Goal: Information Seeking & Learning: Find specific page/section

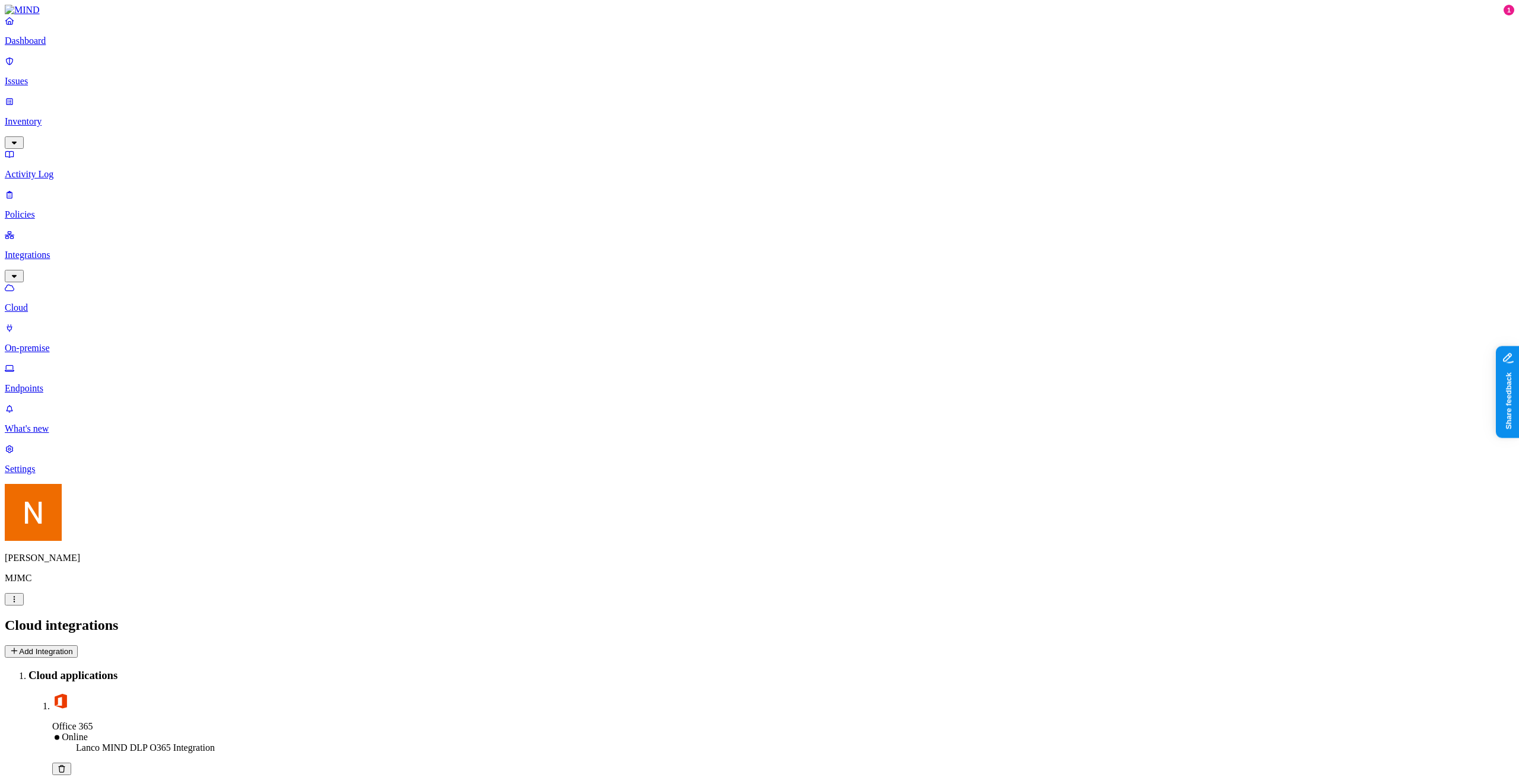
click at [108, 769] on html "Dashboard Issues Inventory Activity Log Policies Integrations Cloud On-premise …" at bounding box center [760, 392] width 1519 height 785
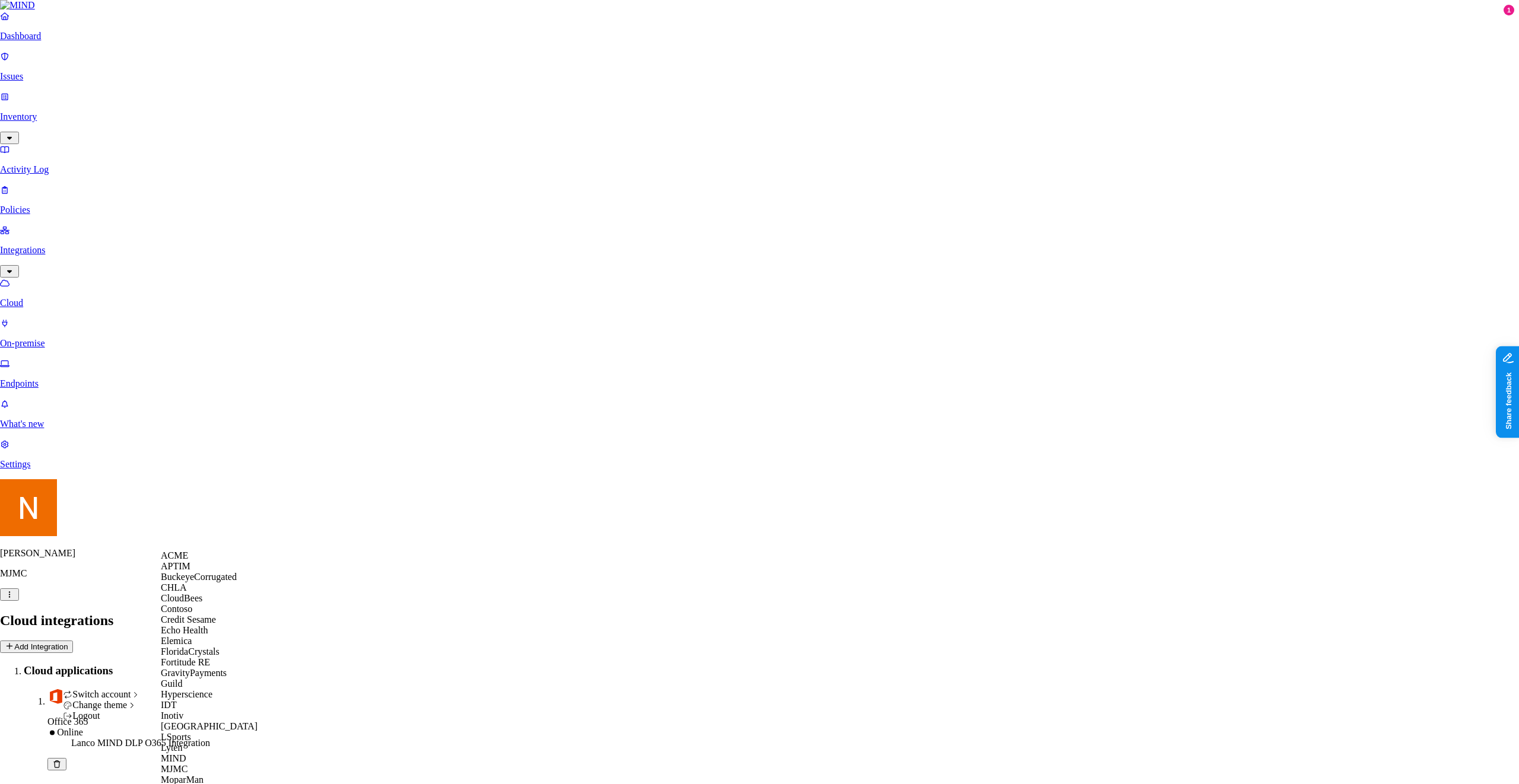
click at [213, 604] on div "CloudBees" at bounding box center [218, 599] width 115 height 11
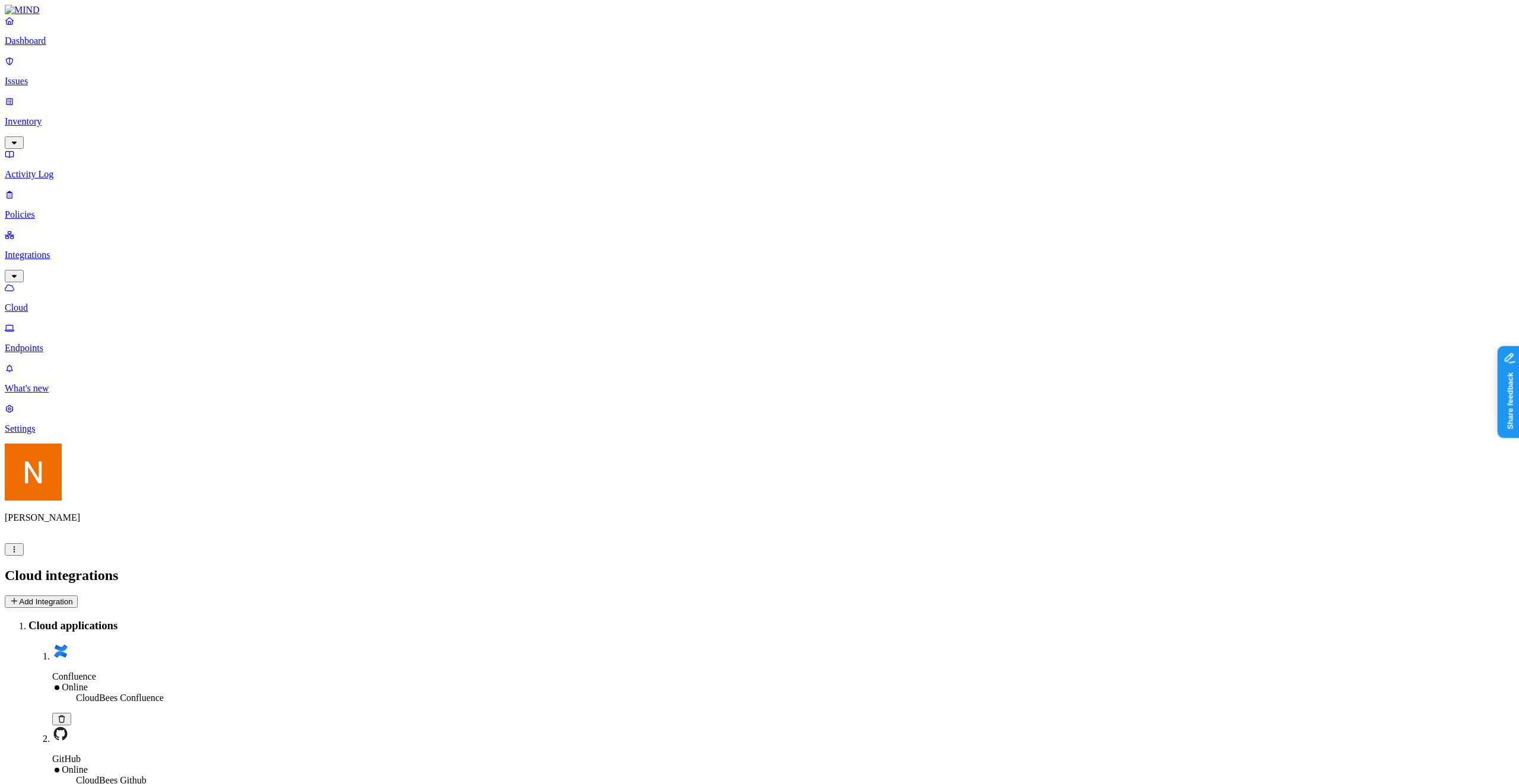
click at [49, 216] on nav "Dashboard Issues Inventory Activity Log Policies Integrations Cloud Endpoints W…" at bounding box center [760, 225] width 1510 height 419
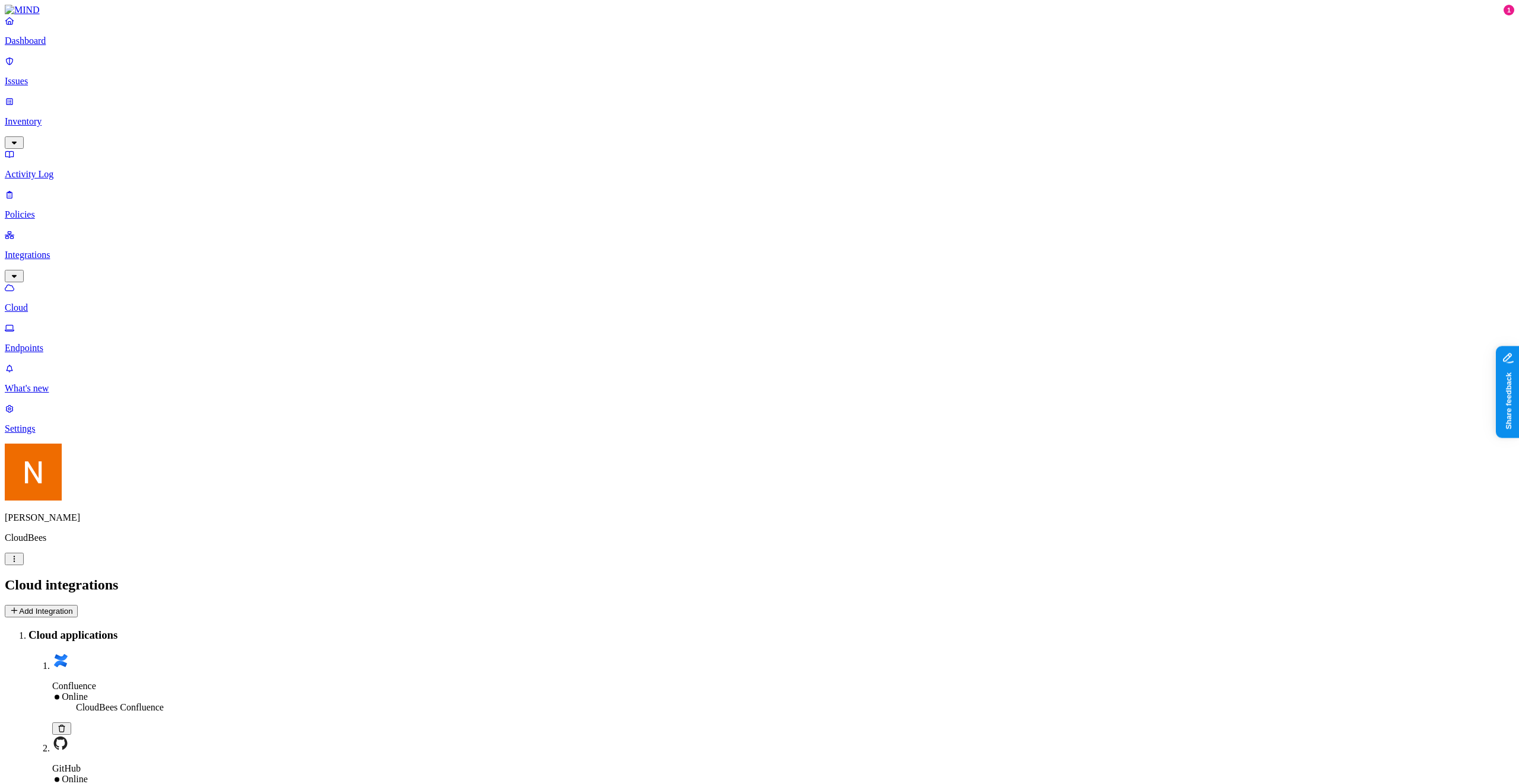
click at [58, 342] on p "Endpoints" at bounding box center [760, 348] width 1510 height 11
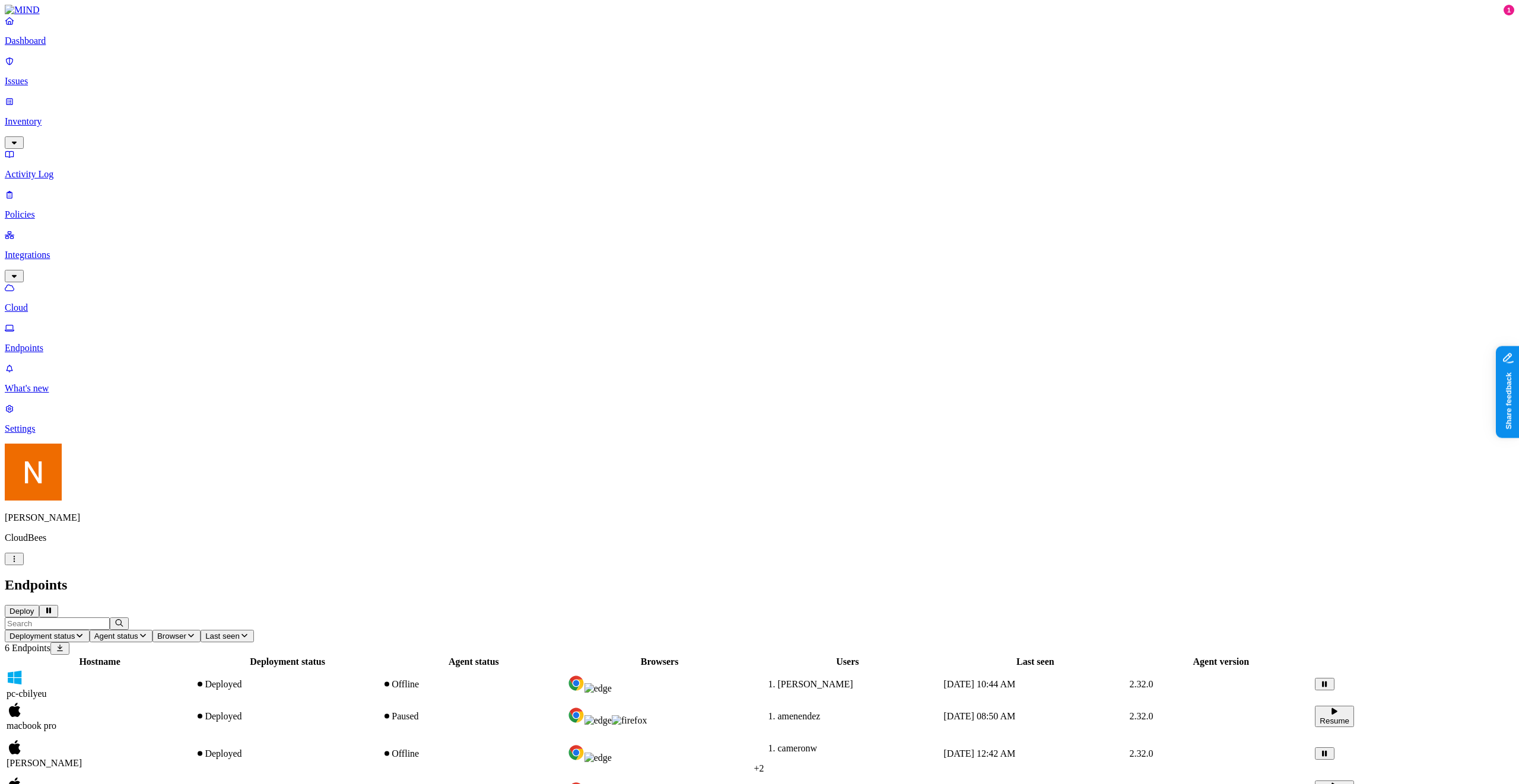
click at [193, 702] on div "macbook pro" at bounding box center [100, 716] width 186 height 29
click at [820, 711] on span "amenendez" at bounding box center [799, 716] width 43 height 10
click at [817, 743] on span "cameronw" at bounding box center [797, 748] width 39 height 10
click at [968, 122] on div "fvlasic, root fvlasic, root" at bounding box center [972, 117] width 45 height 11
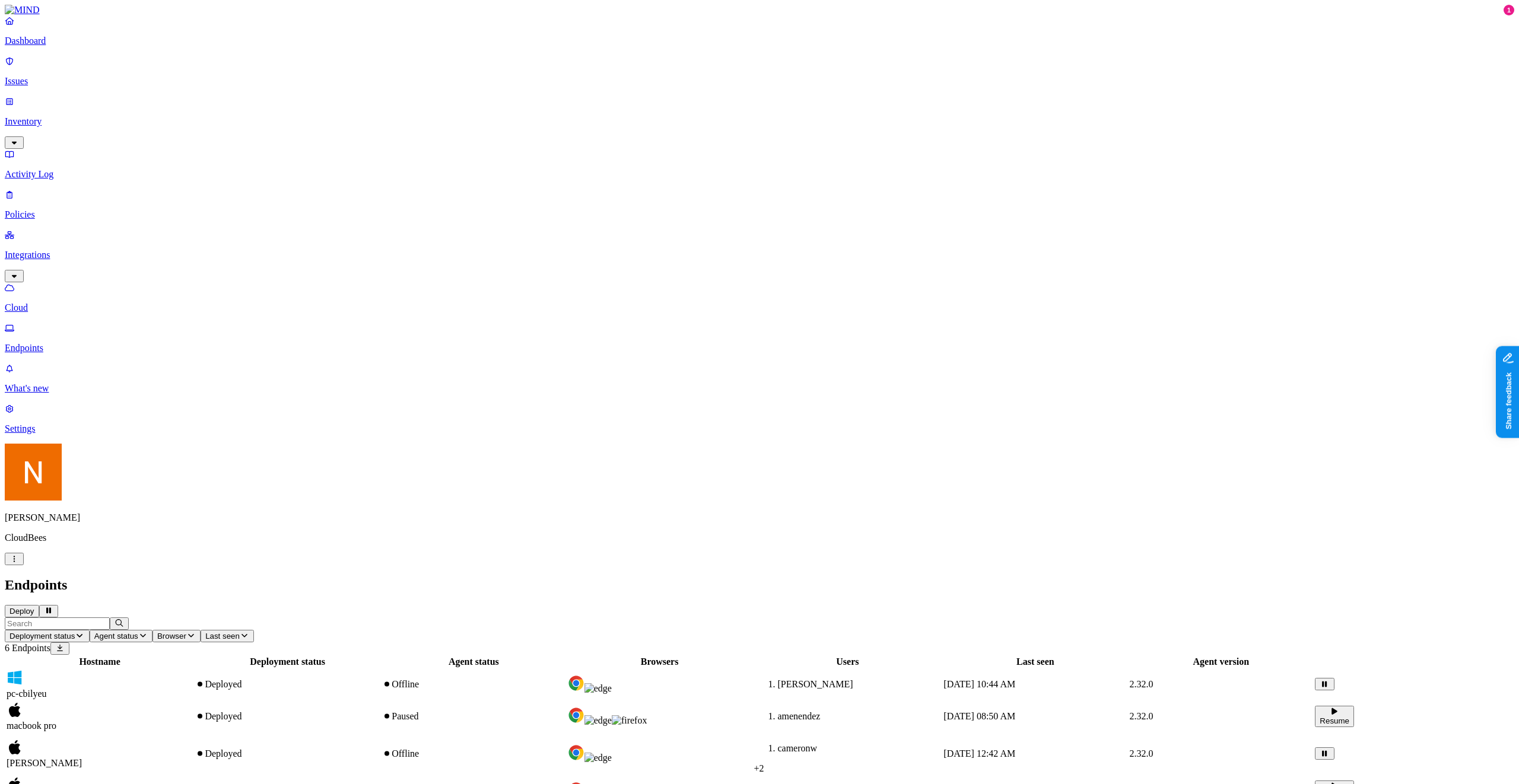
click at [193, 701] on td "macbook pro" at bounding box center [100, 716] width 187 height 31
click at [270, 655] on div "Hostname Deployment status Agent status Browsers Users Last seen Agent version …" at bounding box center [760, 763] width 1510 height 217
click at [112, 772] on html "Dashboard Issues Inventory Activity Log Policies Integrations Cloud Endpoints W…" at bounding box center [760, 441] width 1519 height 882
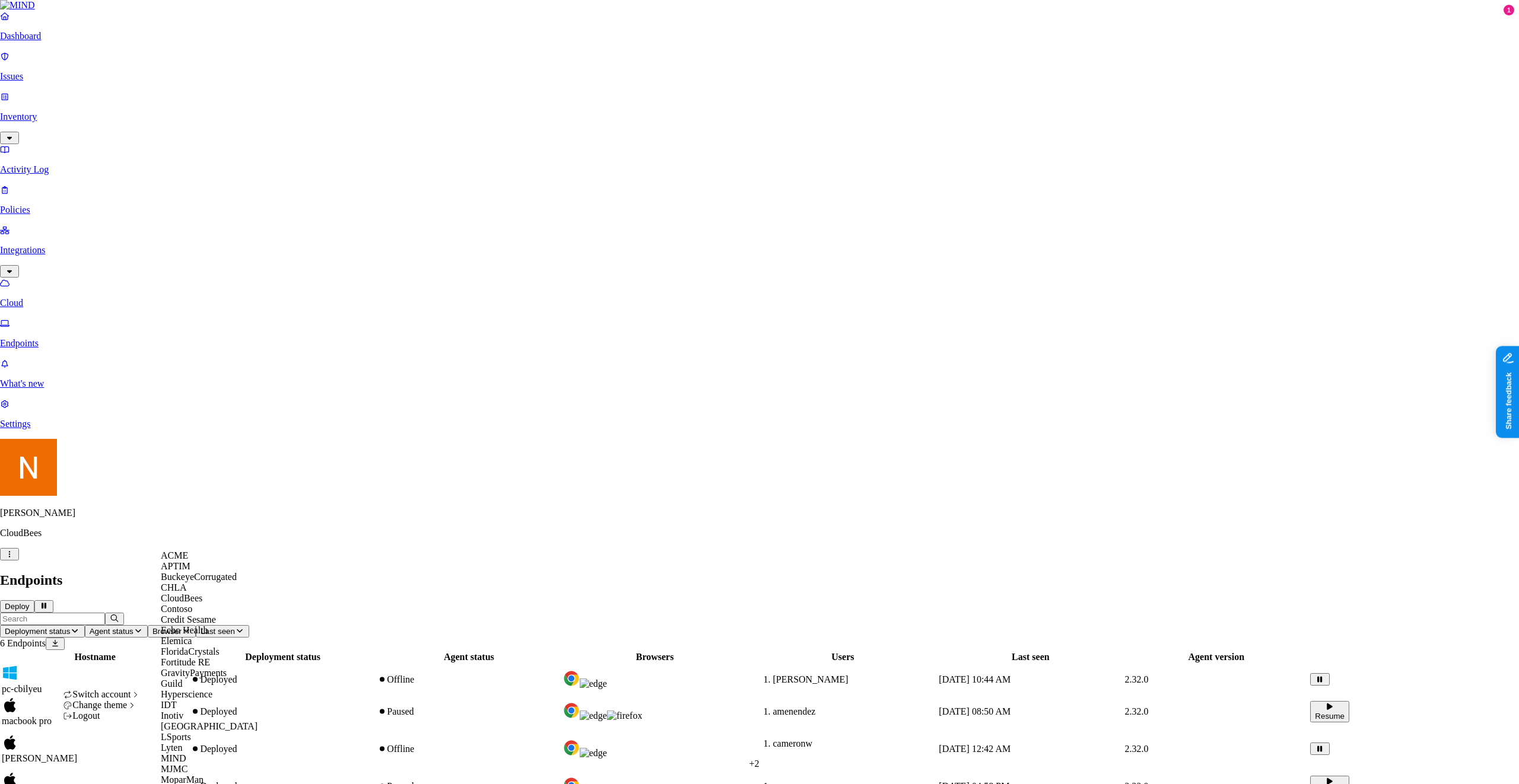
scroll to position [557, 0]
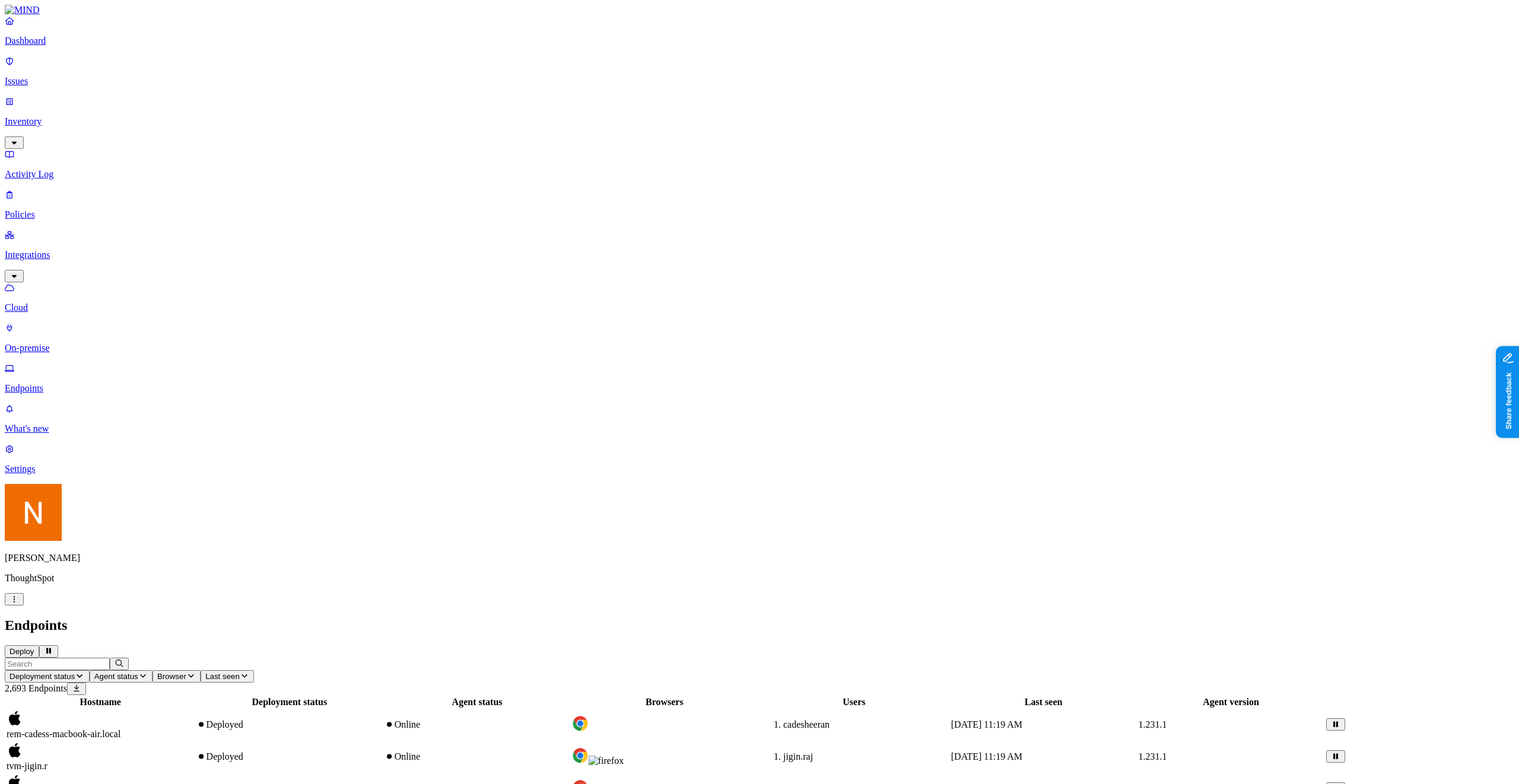
scroll to position [52, 0]
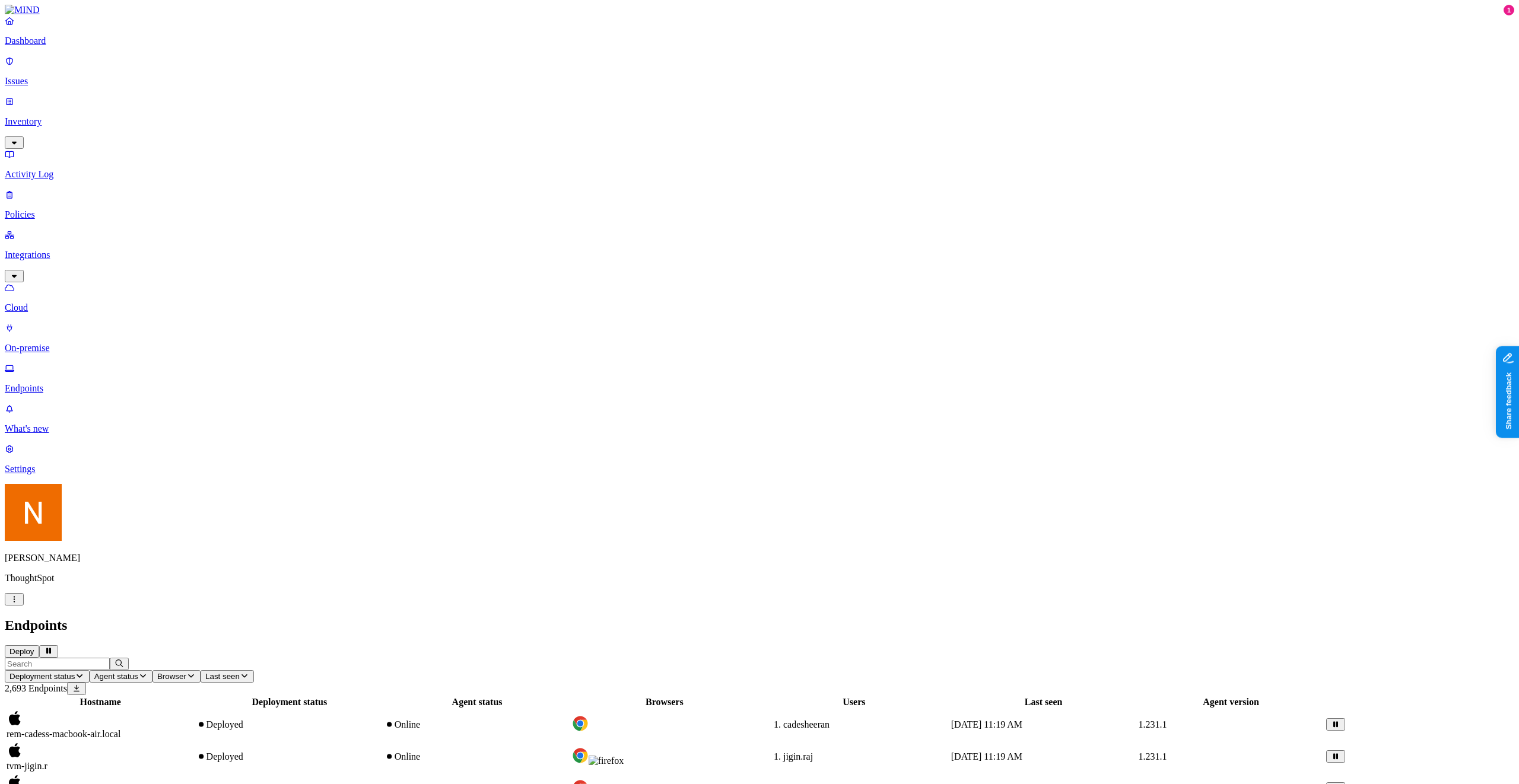
drag, startPoint x: 262, startPoint y: 272, endPoint x: 216, endPoint y: 277, distance: 46.3
click at [129, 474] on nav "Dashboard Issues Inventory Activity Log Policies Integrations Cloud On-premise …" at bounding box center [760, 245] width 1510 height 459
copy span "rem-cadess-macbook-air"
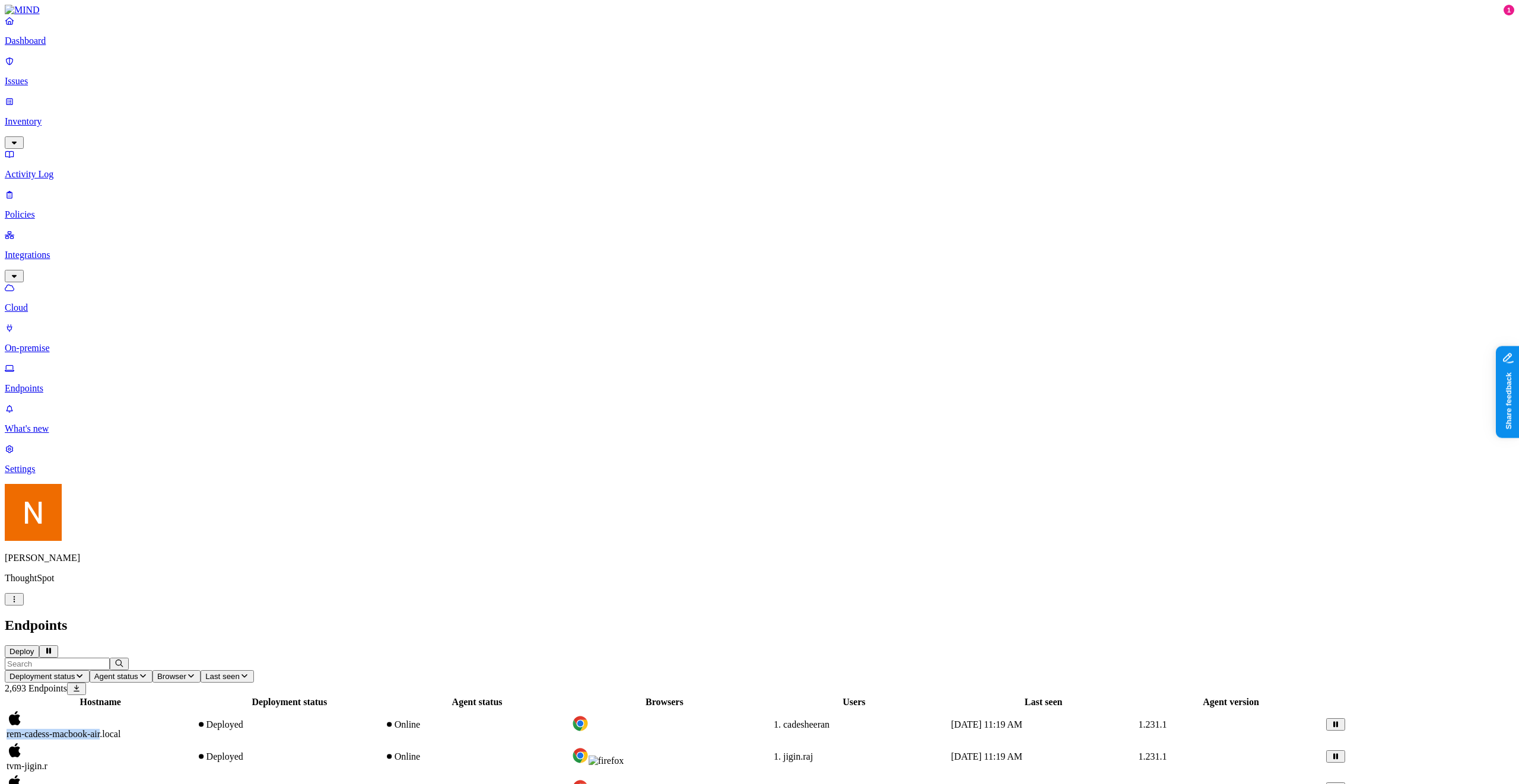
drag, startPoint x: 170, startPoint y: 92, endPoint x: 258, endPoint y: 92, distance: 88.0
click at [194, 710] on div "rem-cadess-macbook-air.local" at bounding box center [100, 724] width 187 height 29
click at [187, 617] on div "Endpoints Deploy" at bounding box center [760, 638] width 1510 height 40
click at [110, 658] on input "text" at bounding box center [57, 664] width 105 height 13
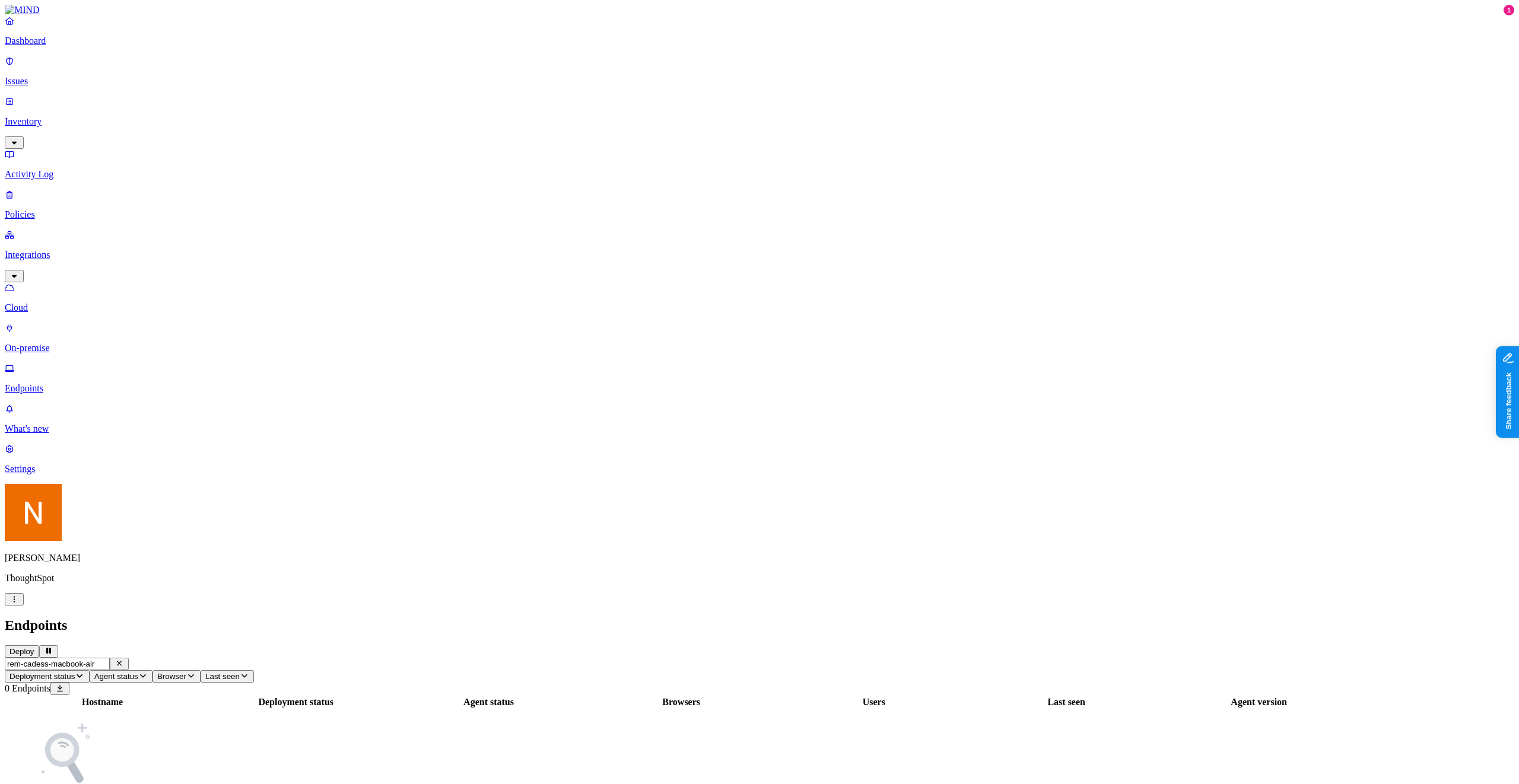
scroll to position [0, 5]
type input "rem"
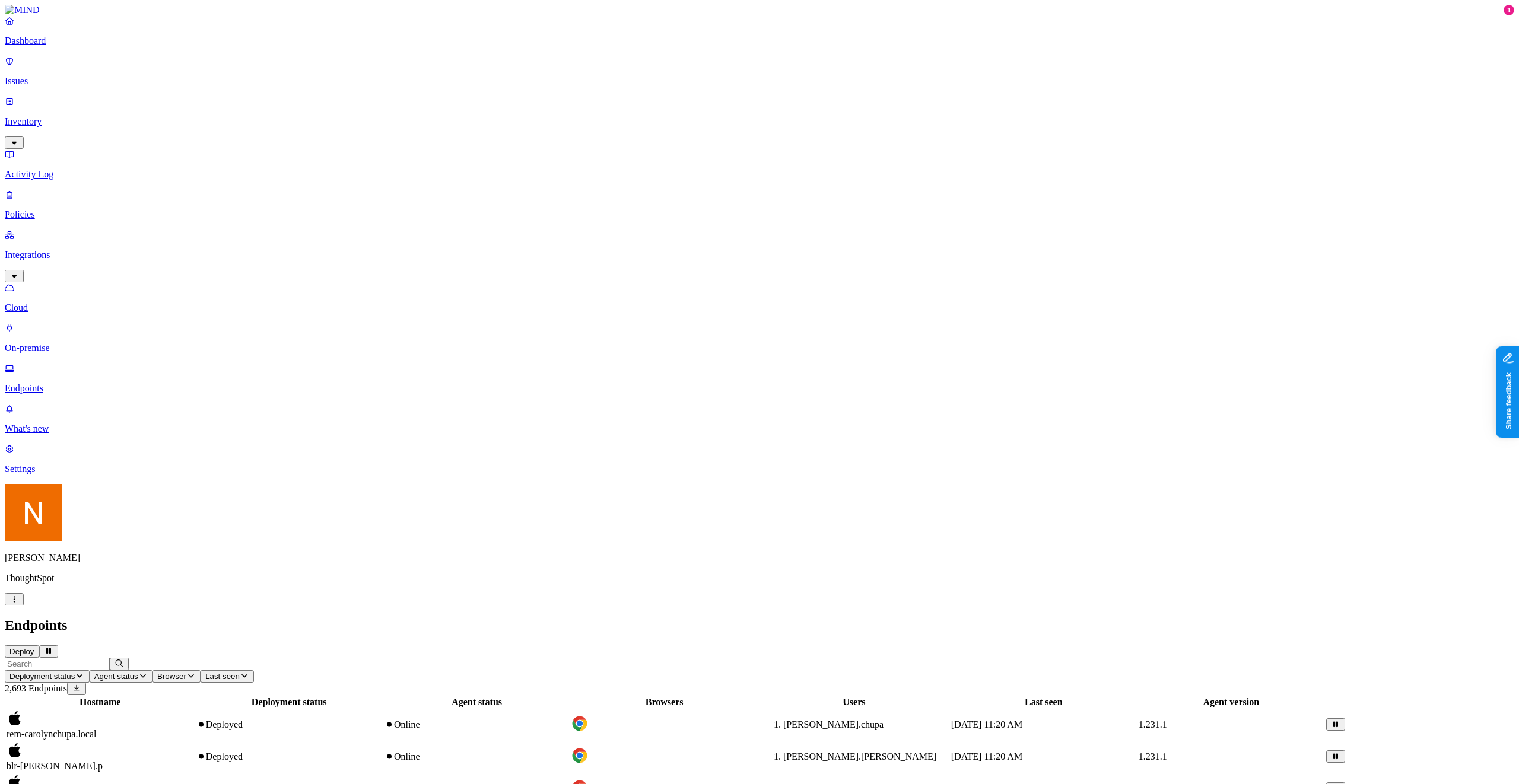
drag, startPoint x: 277, startPoint y: 542, endPoint x: 296, endPoint y: 538, distance: 19.4
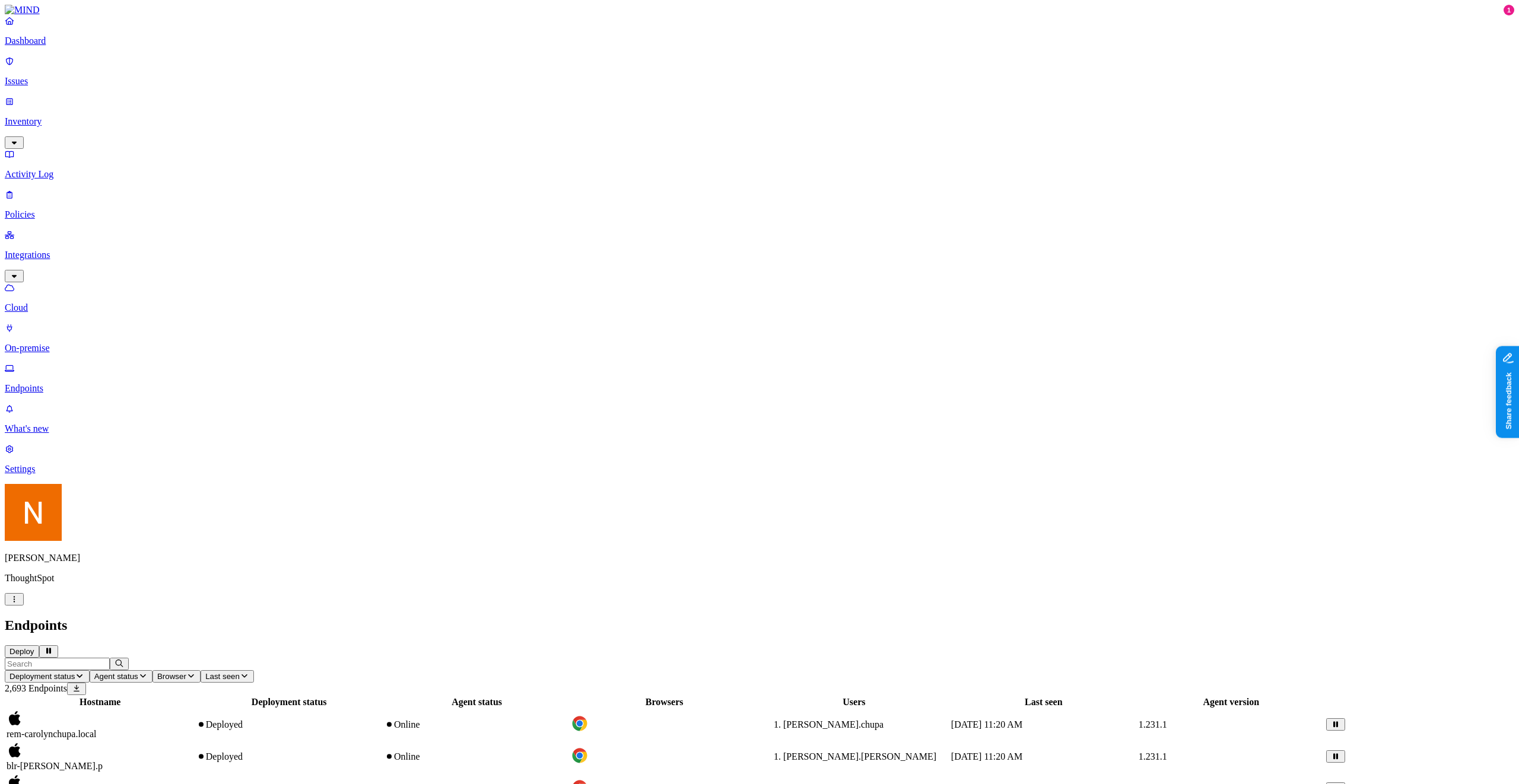
copy span "rem-christinads-macbook-pro"
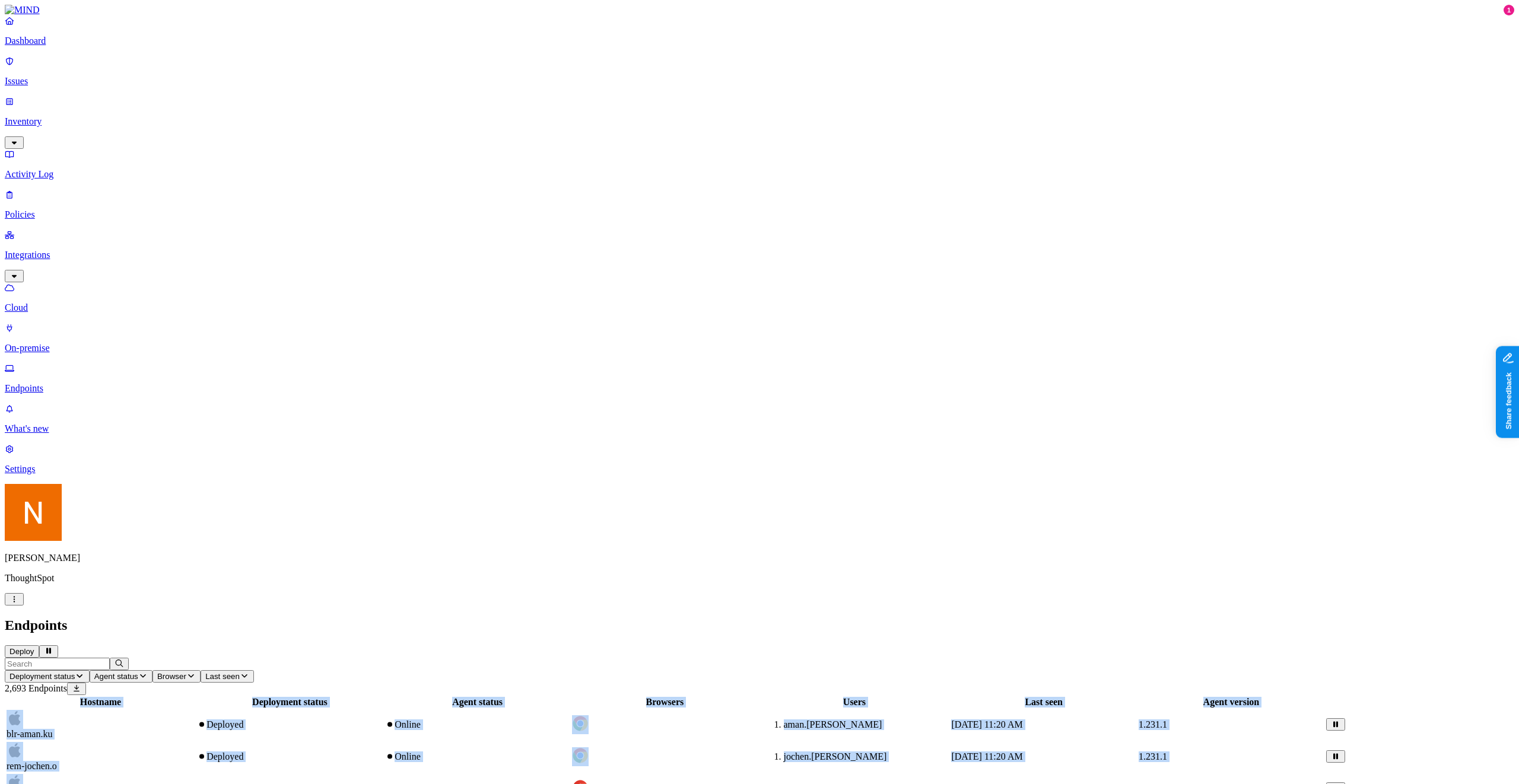
drag, startPoint x: 275, startPoint y: 138, endPoint x: 168, endPoint y: 45, distance: 141.8
click at [110, 658] on input "text" at bounding box center [57, 664] width 105 height 13
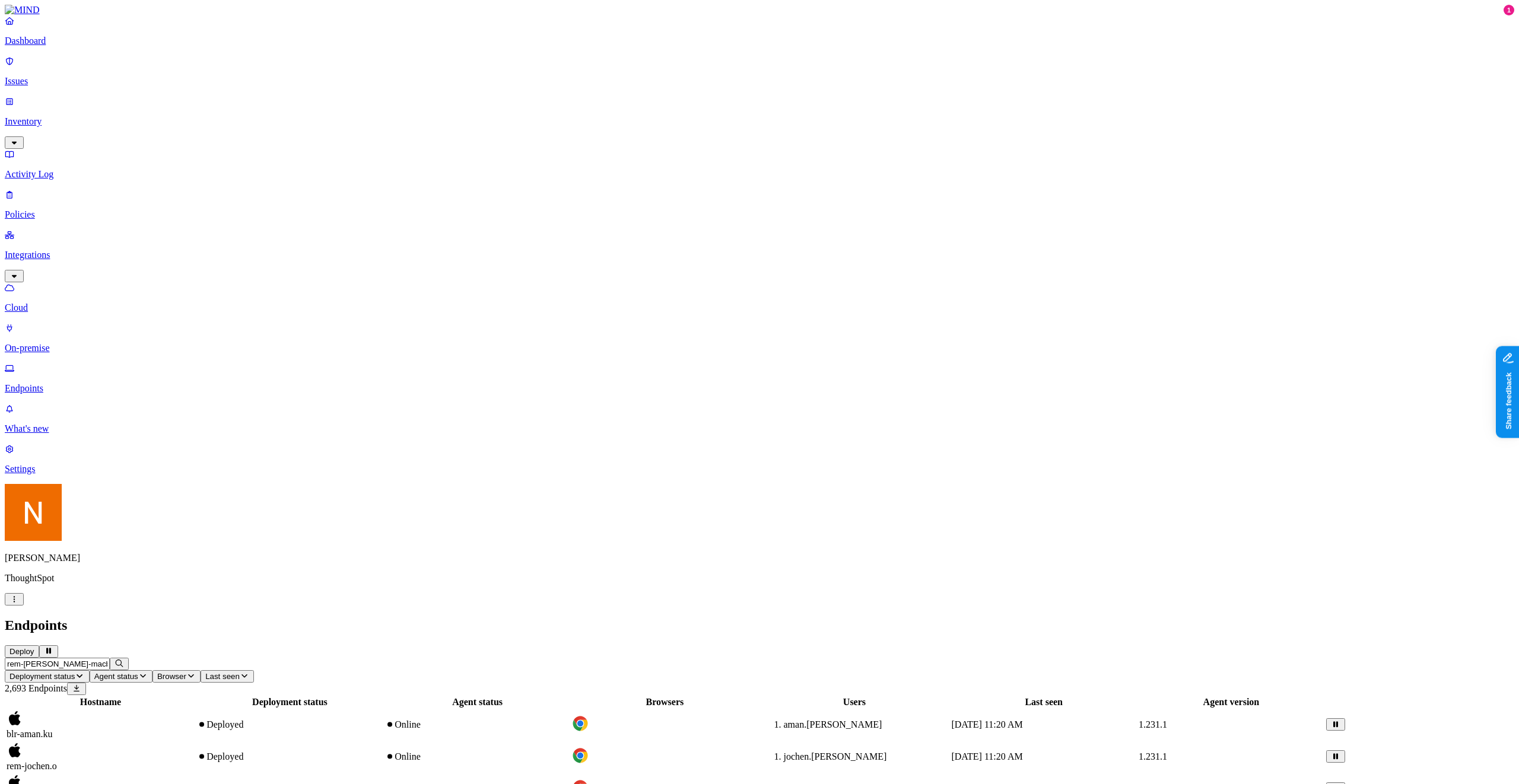
scroll to position [0, 19]
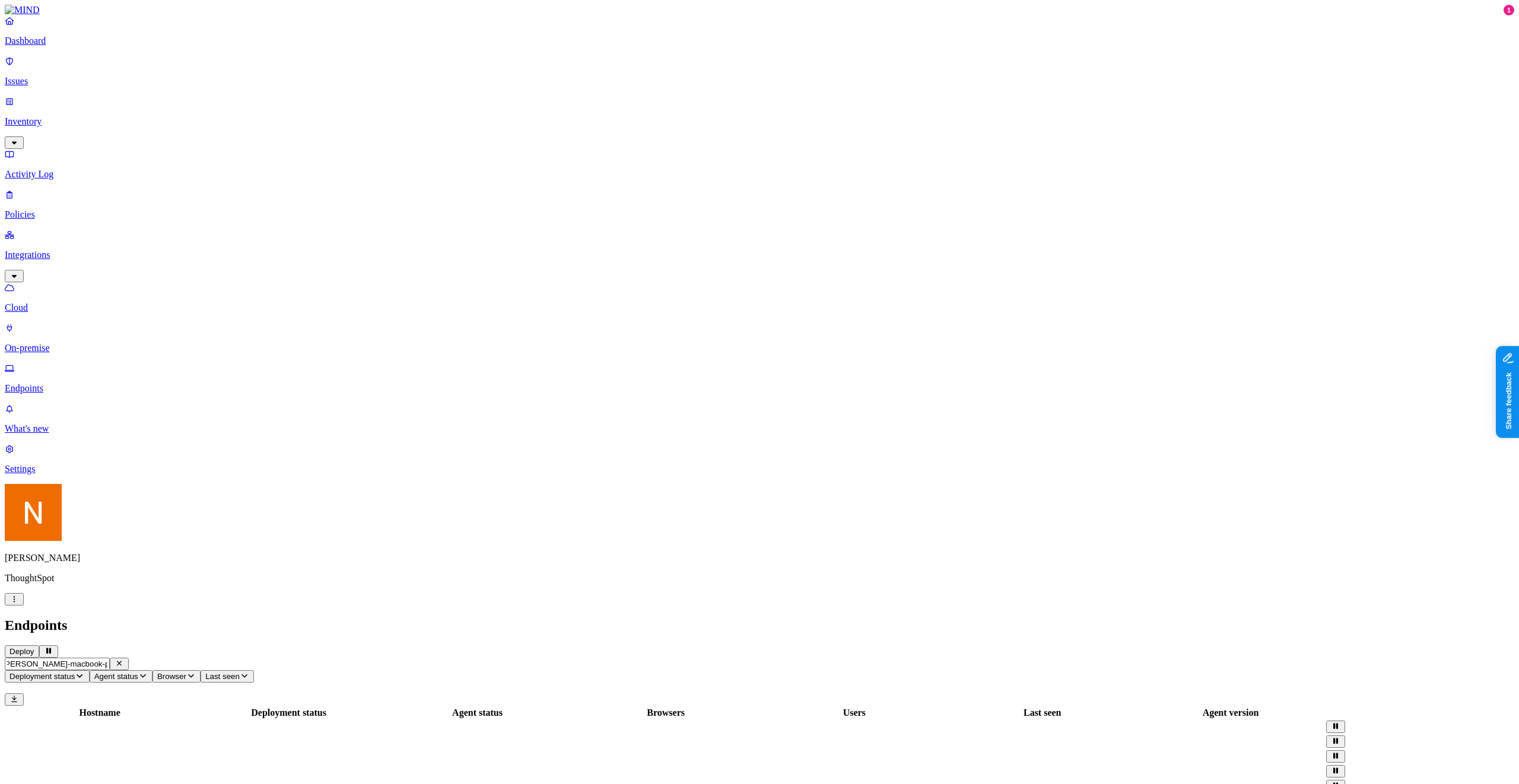
scroll to position [0, 36]
type input "rem-christinads-macbook-pro"
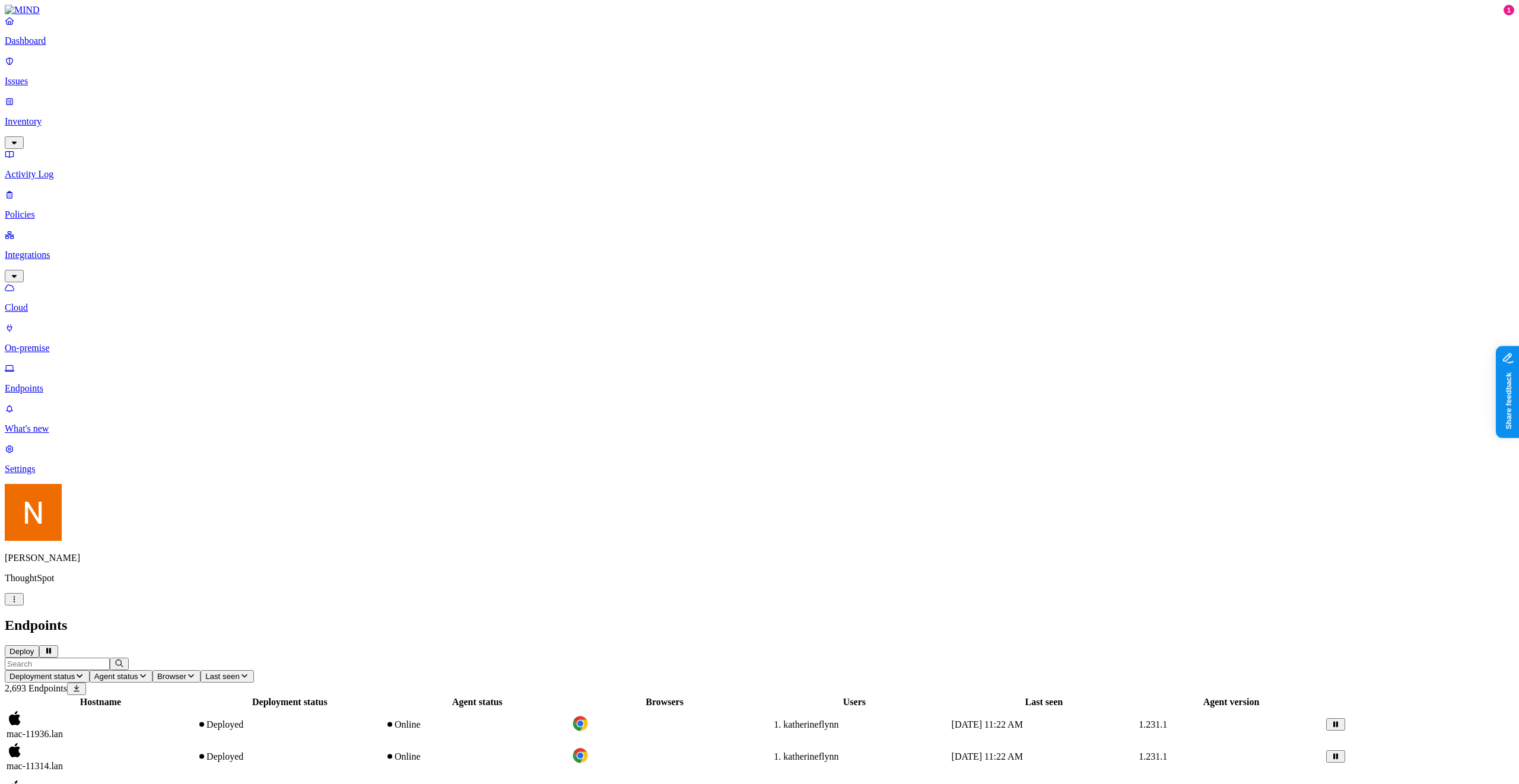
scroll to position [52, 0]
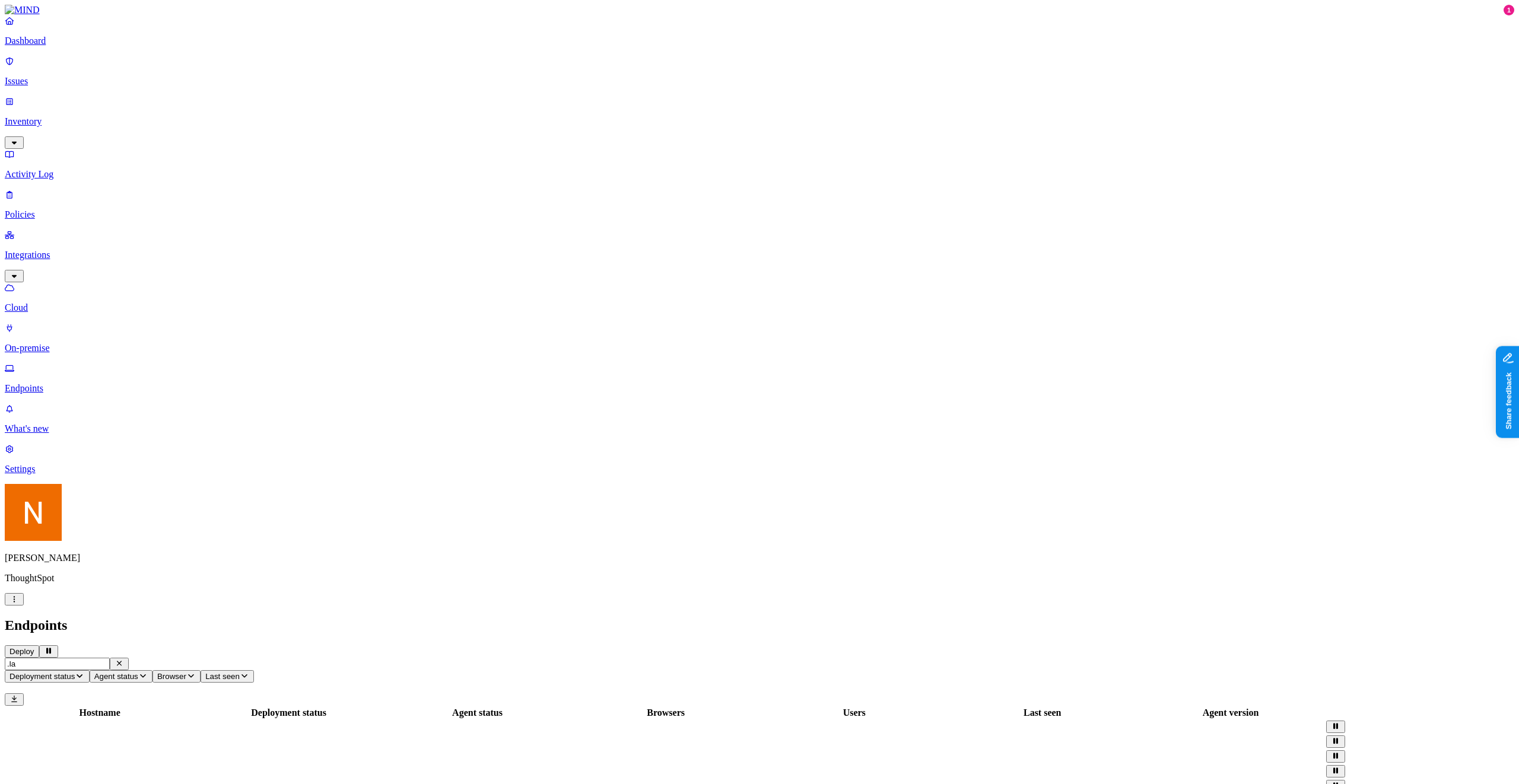
type input ".lan"
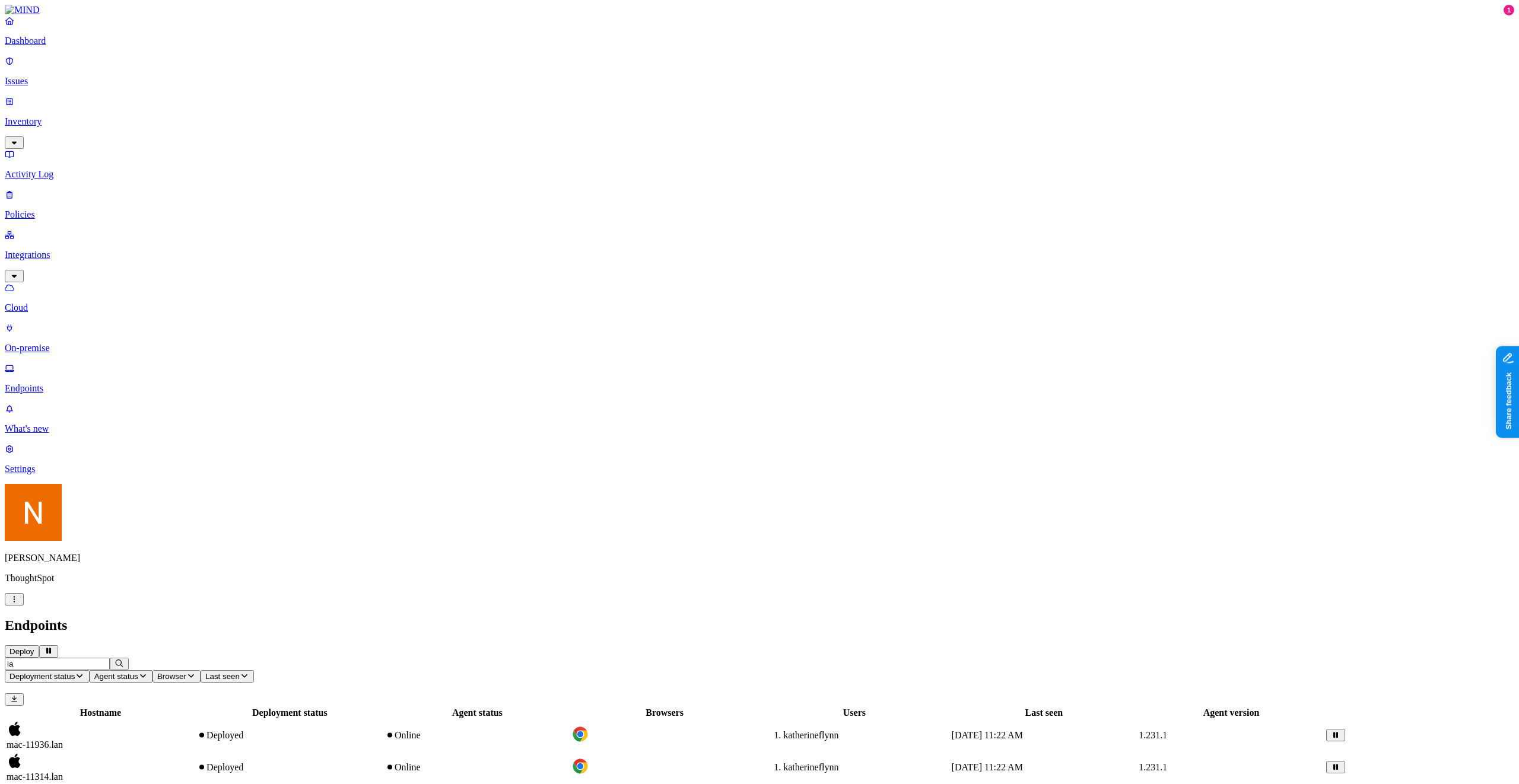
type input "lan"
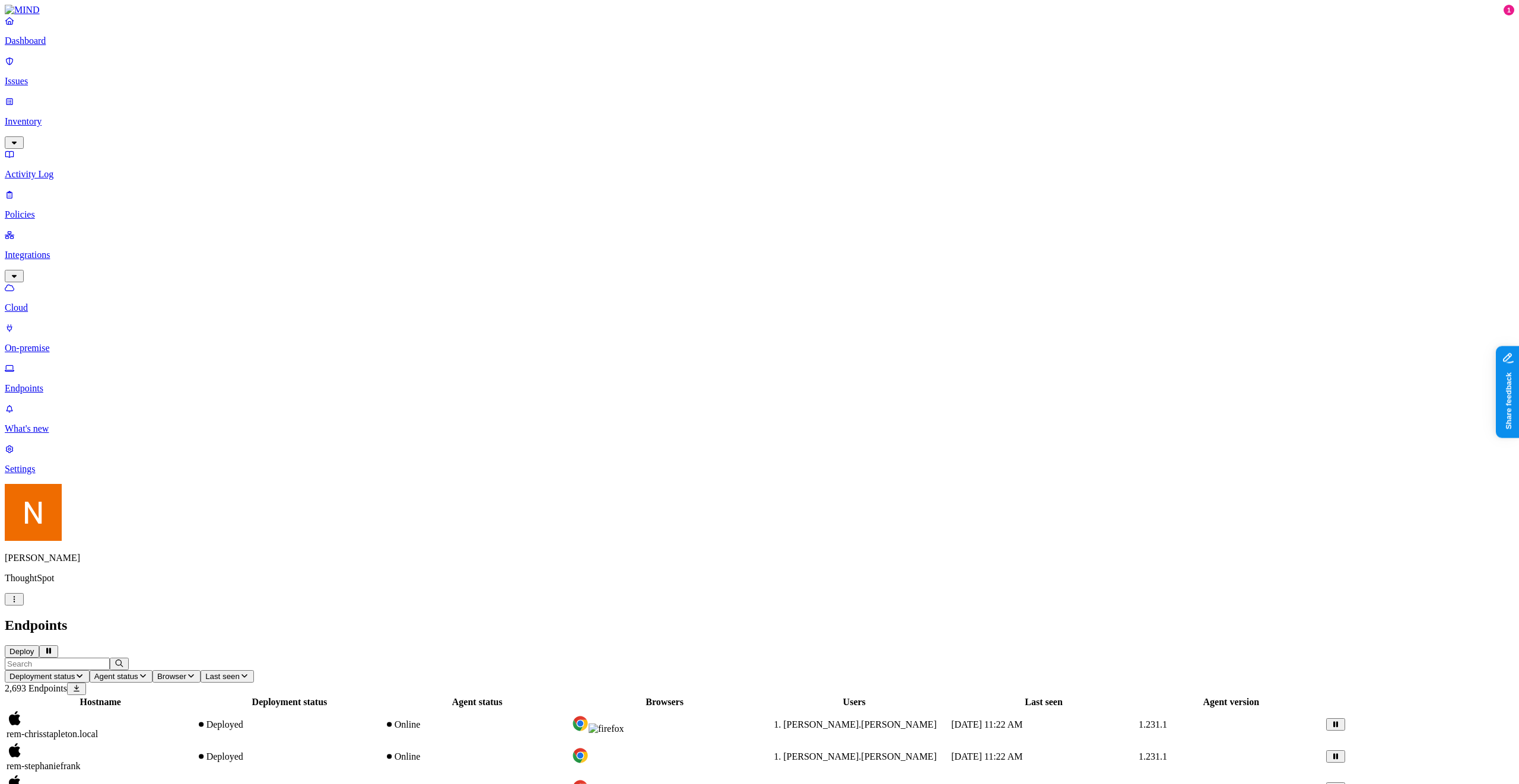
copy div "‘lindsay"
drag, startPoint x: 199, startPoint y: 282, endPoint x: 167, endPoint y: 278, distance: 32.2
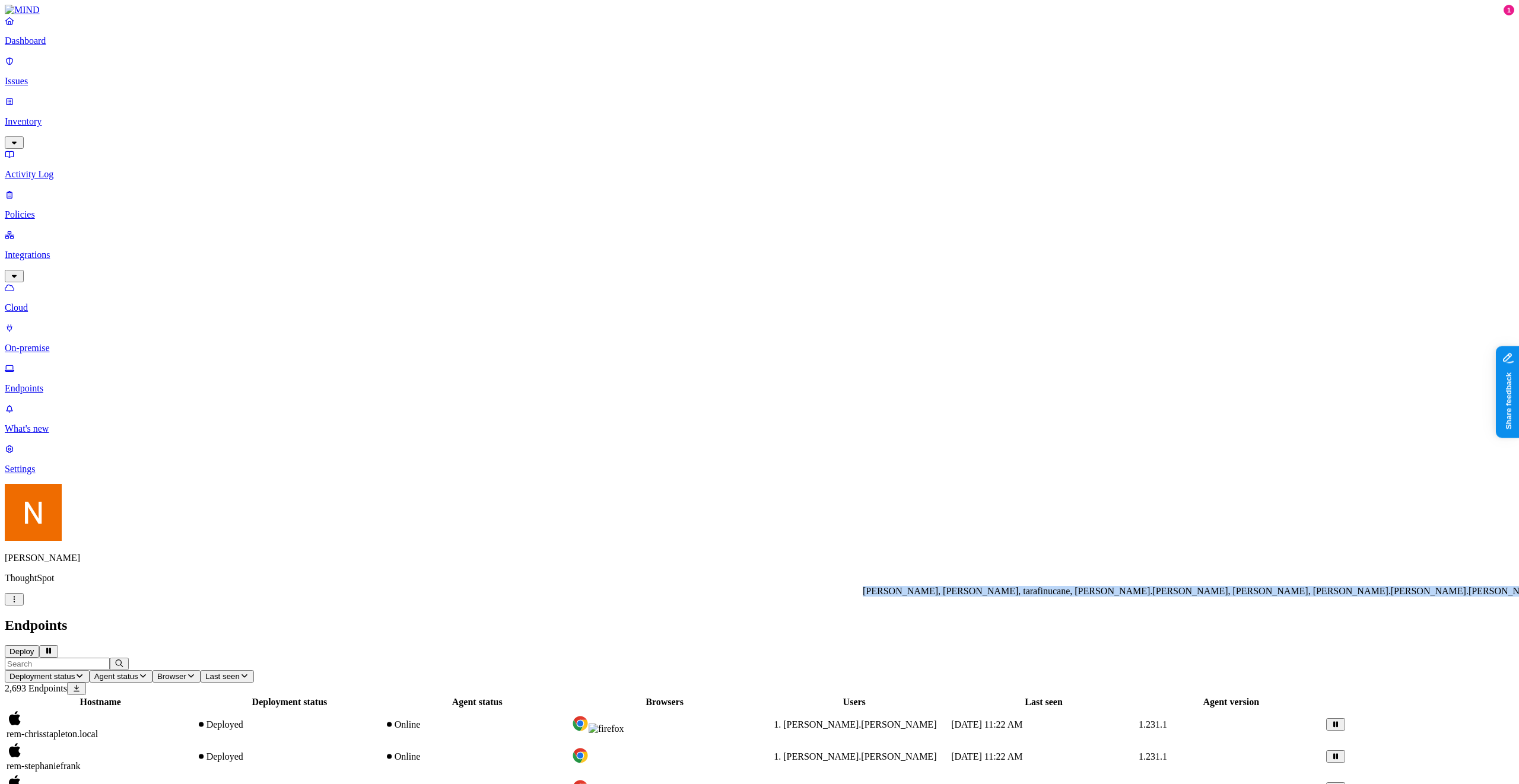
drag, startPoint x: 877, startPoint y: 597, endPoint x: 1018, endPoint y: 643, distance: 148.3
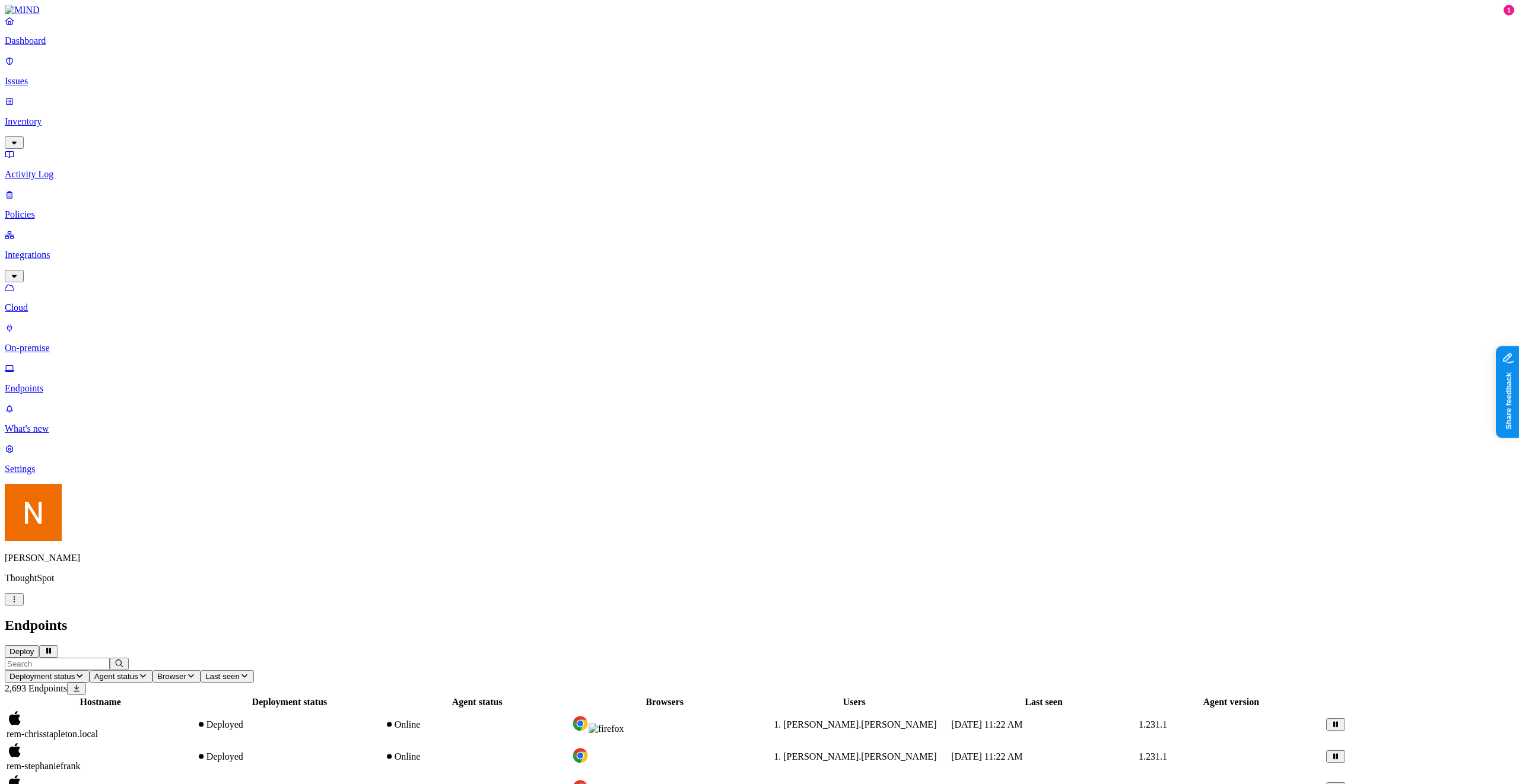
drag, startPoint x: 165, startPoint y: 401, endPoint x: 281, endPoint y: 395, distance: 116.2
drag, startPoint x: 270, startPoint y: 327, endPoint x: 175, endPoint y: 314, distance: 95.9
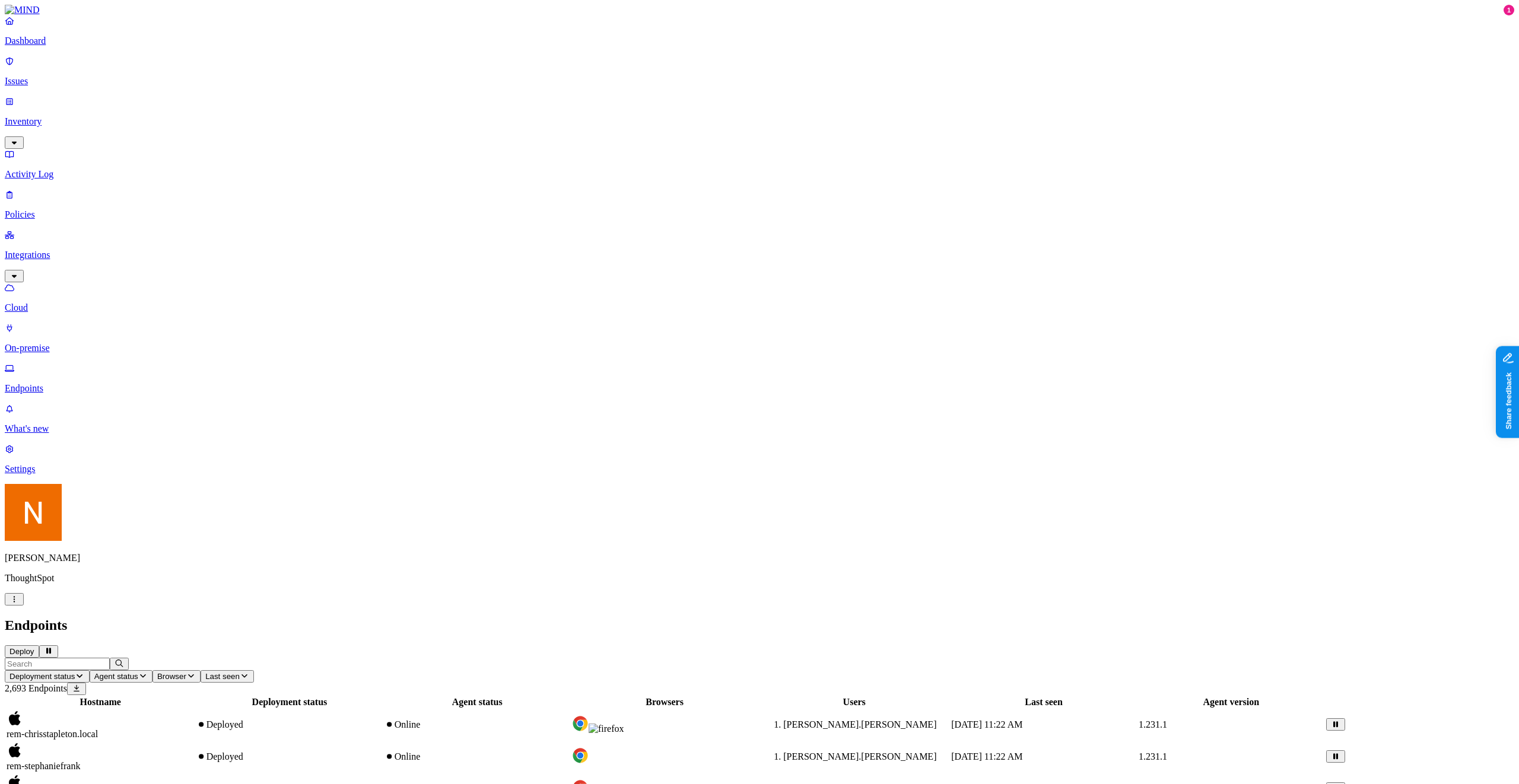
click at [112, 605] on div "Nitai Mishary ThoughtSpot" at bounding box center [760, 545] width 1510 height 122
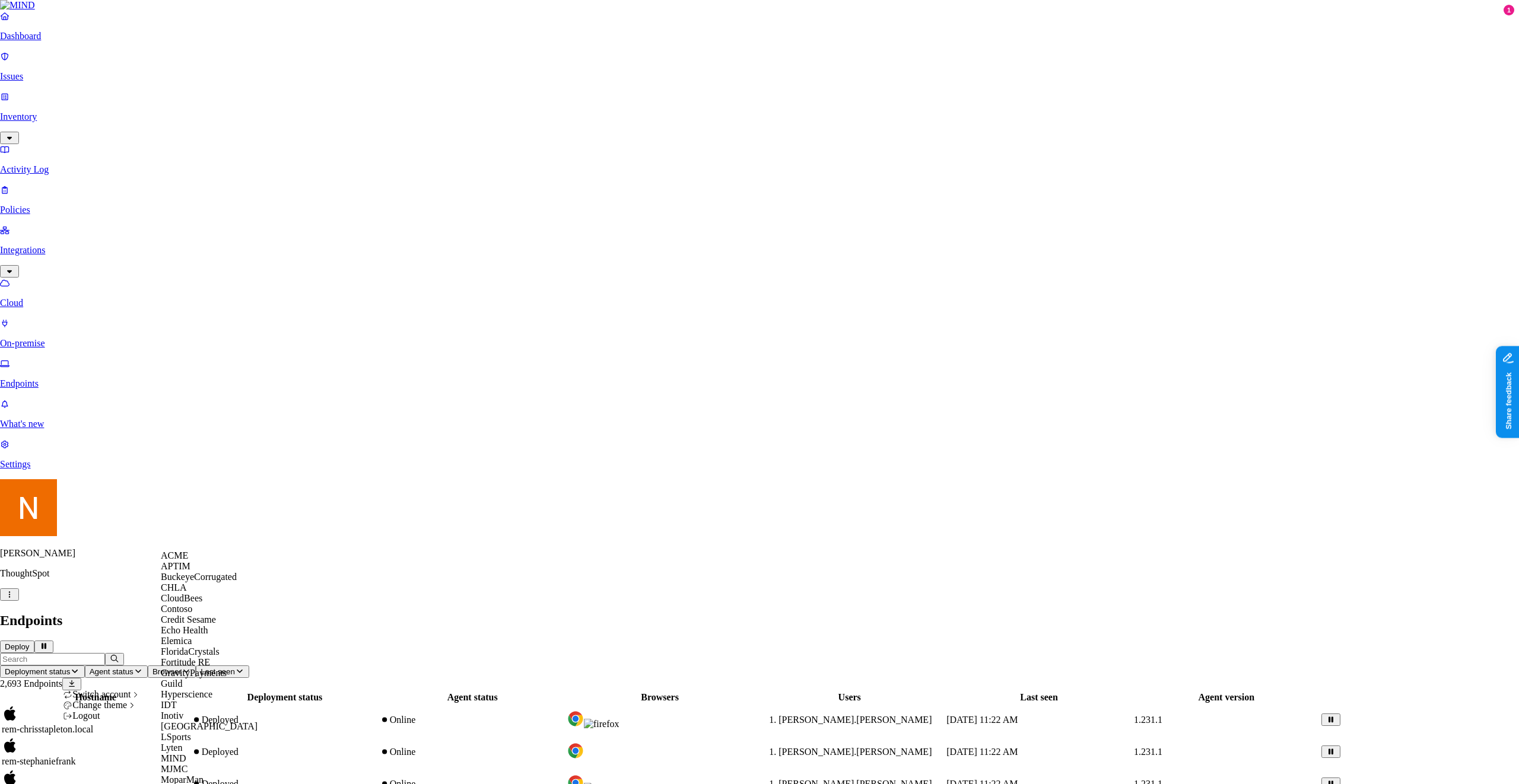
scroll to position [605, 0]
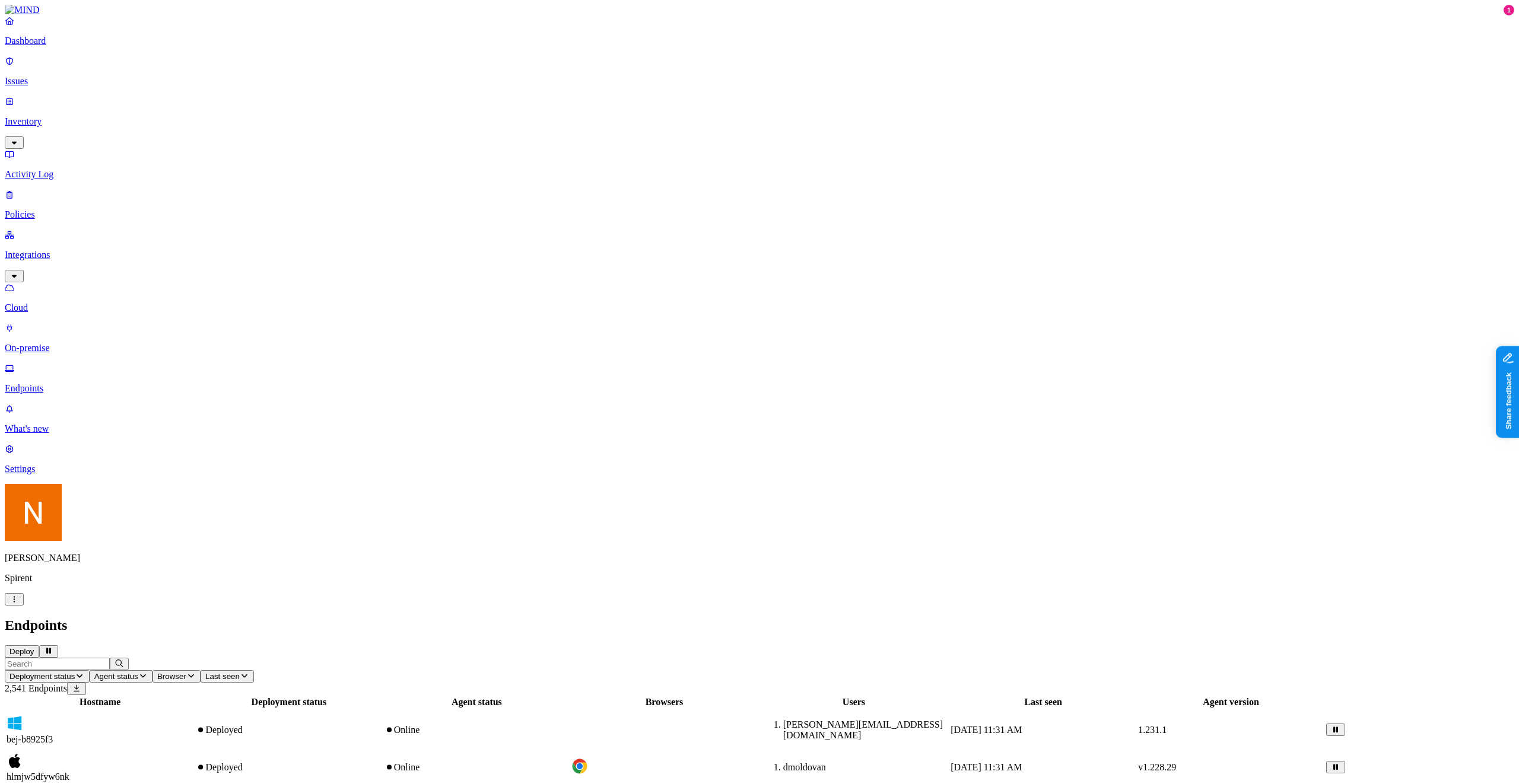
scroll to position [52, 0]
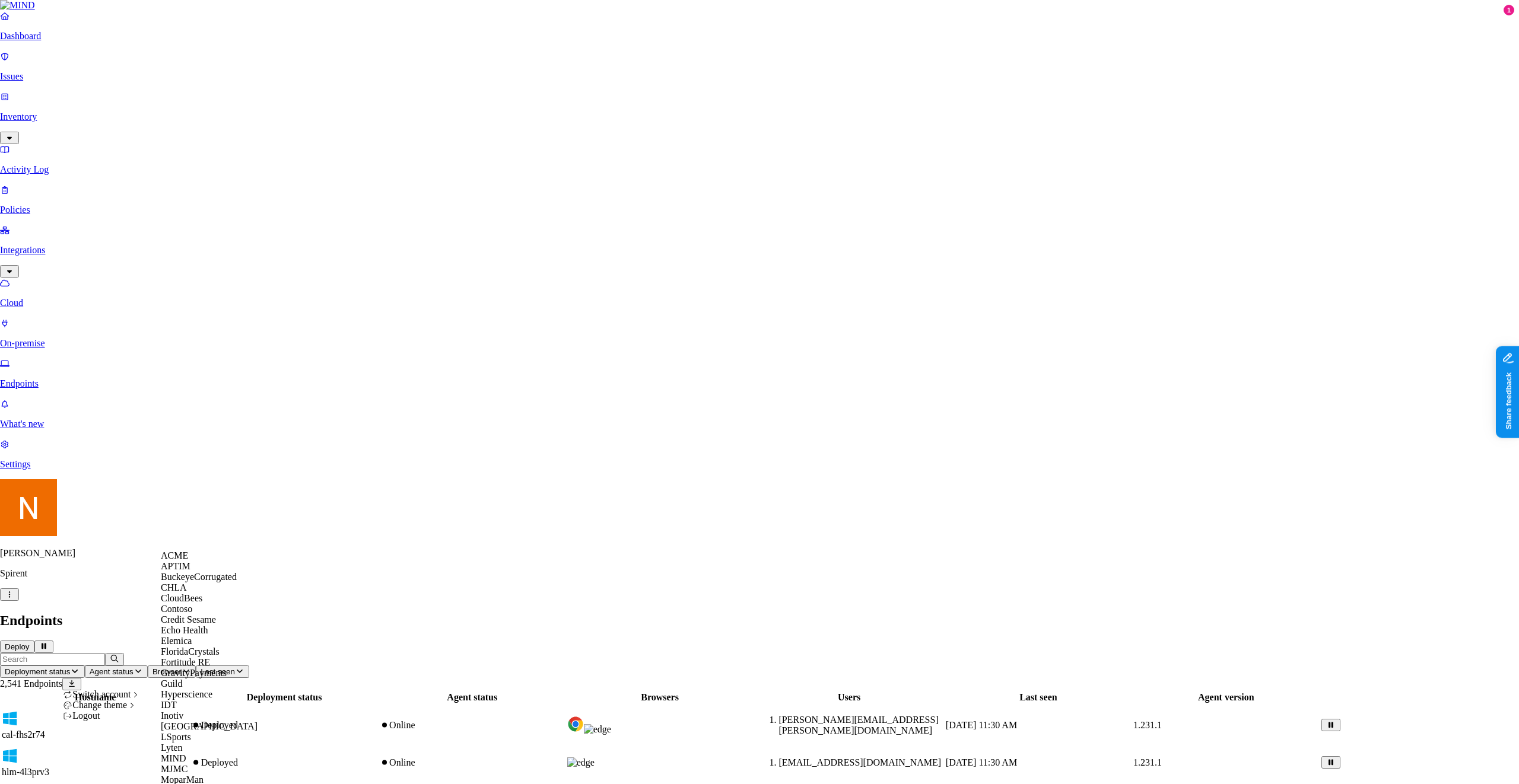
scroll to position [0, 0]
click at [211, 561] on div "ACME" at bounding box center [218, 556] width 115 height 11
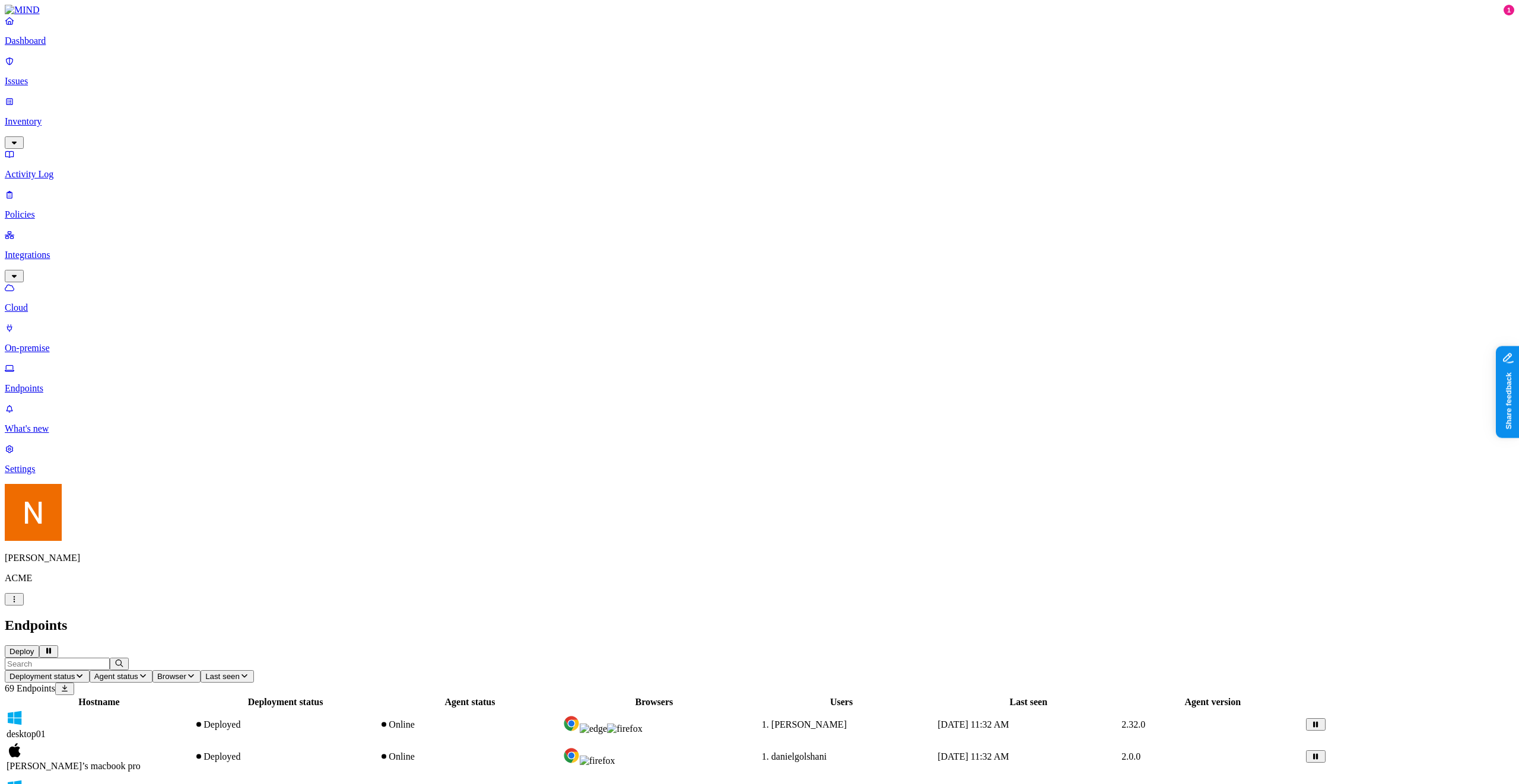
click at [119, 605] on div "Nitai Mishary ACME" at bounding box center [760, 545] width 1510 height 122
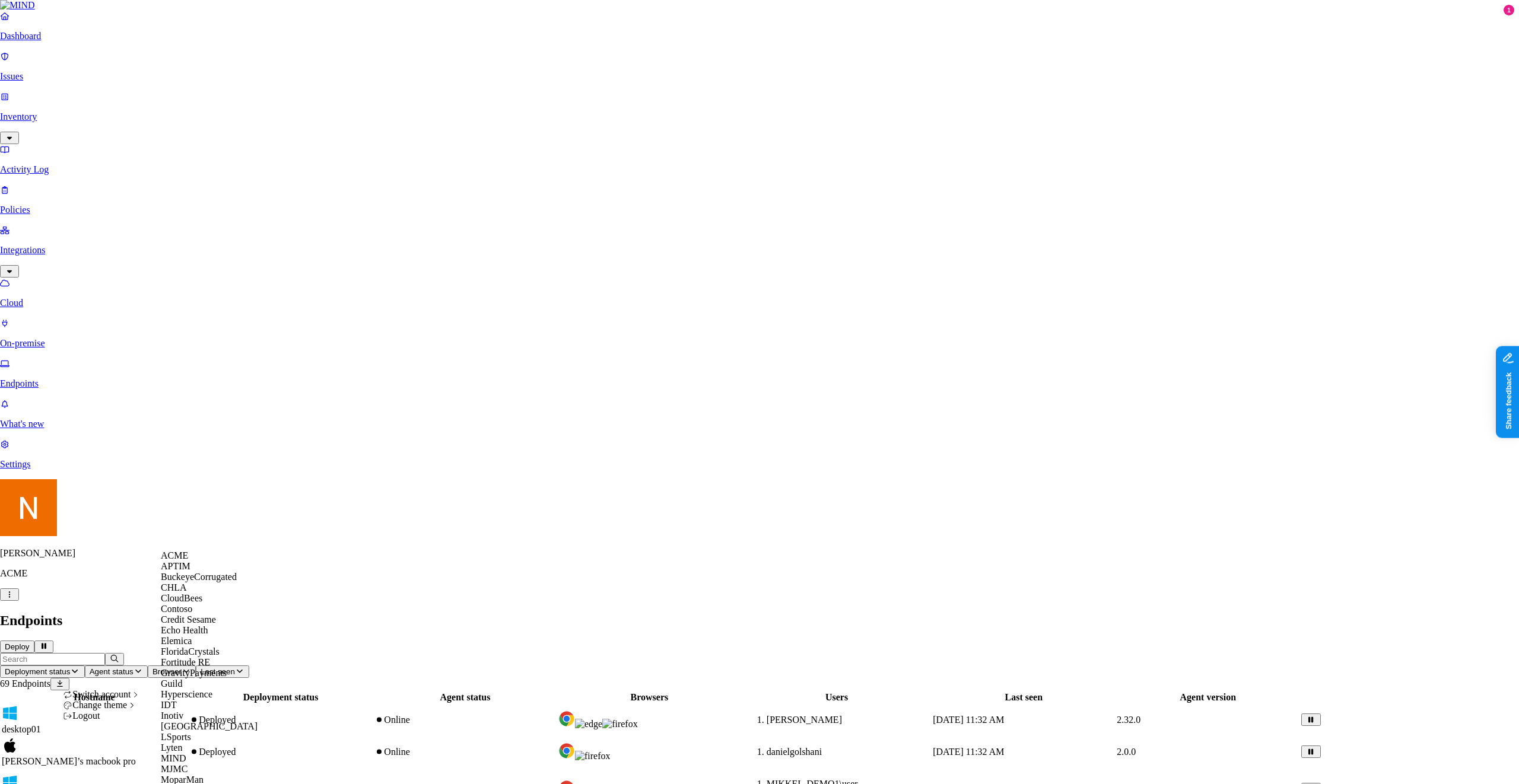
scroll to position [471, 0]
